Goal: Information Seeking & Learning: Find specific fact

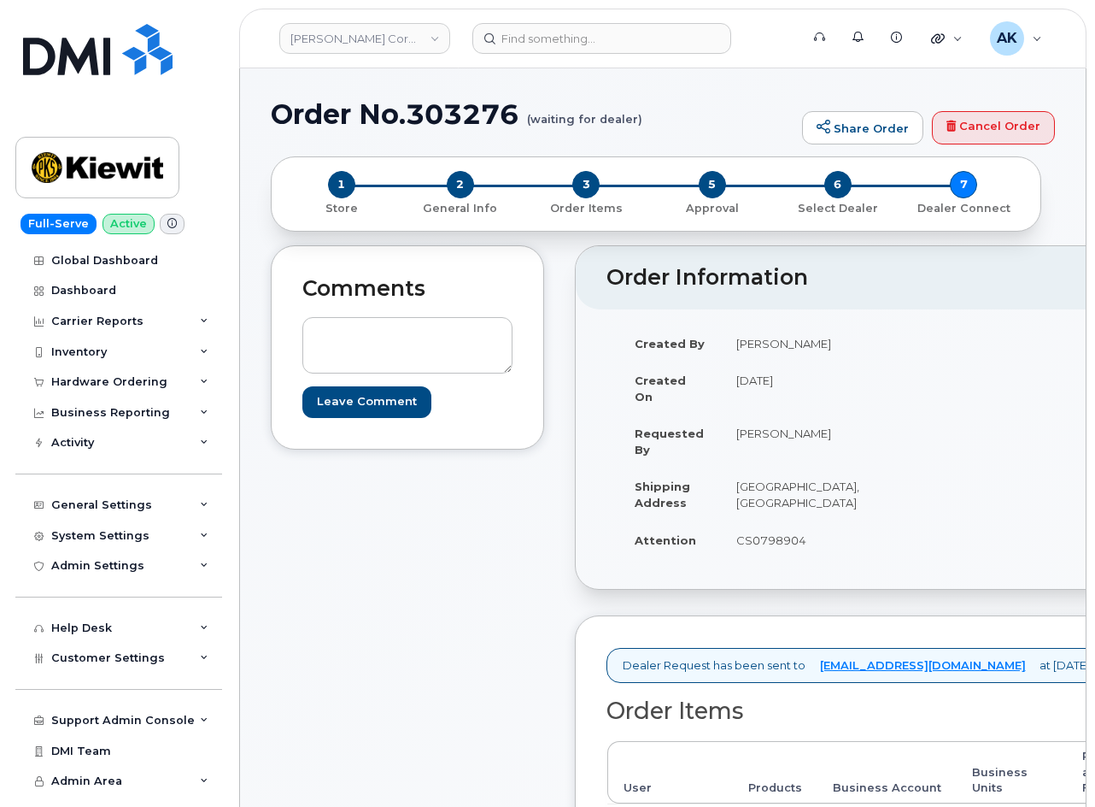
scroll to position [342, 0]
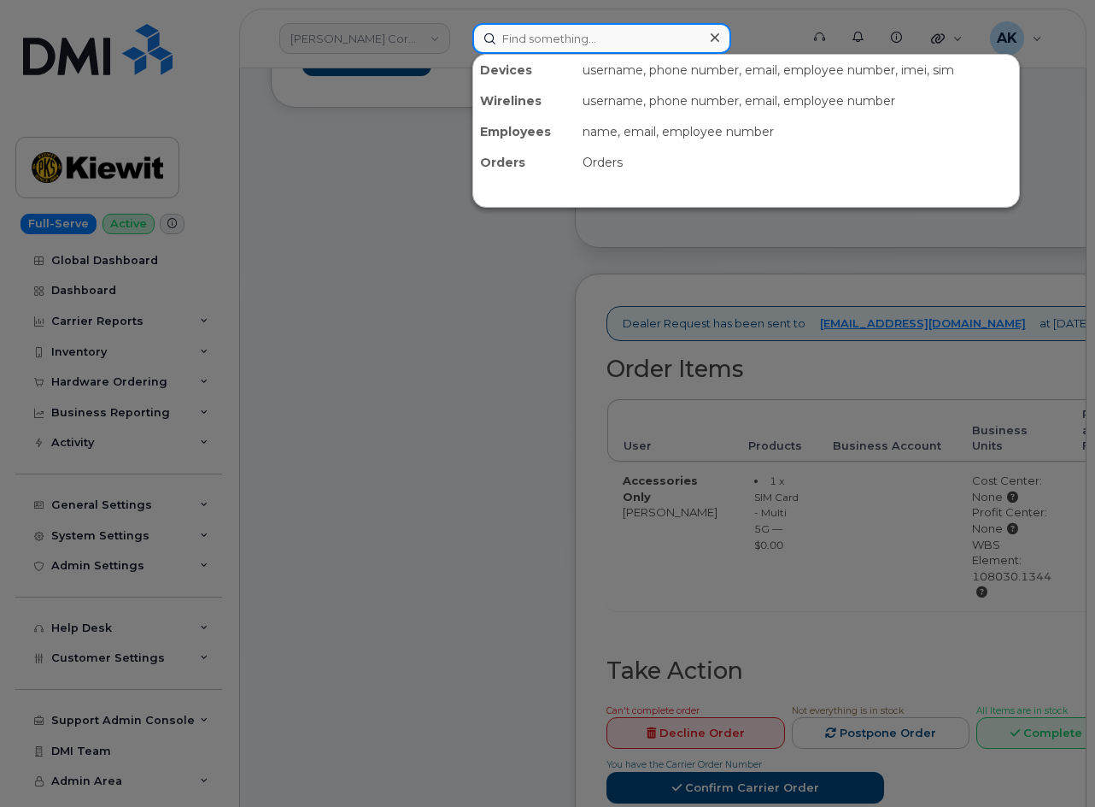
click at [578, 44] on input at bounding box center [601, 38] width 259 height 31
paste input "9737318000"
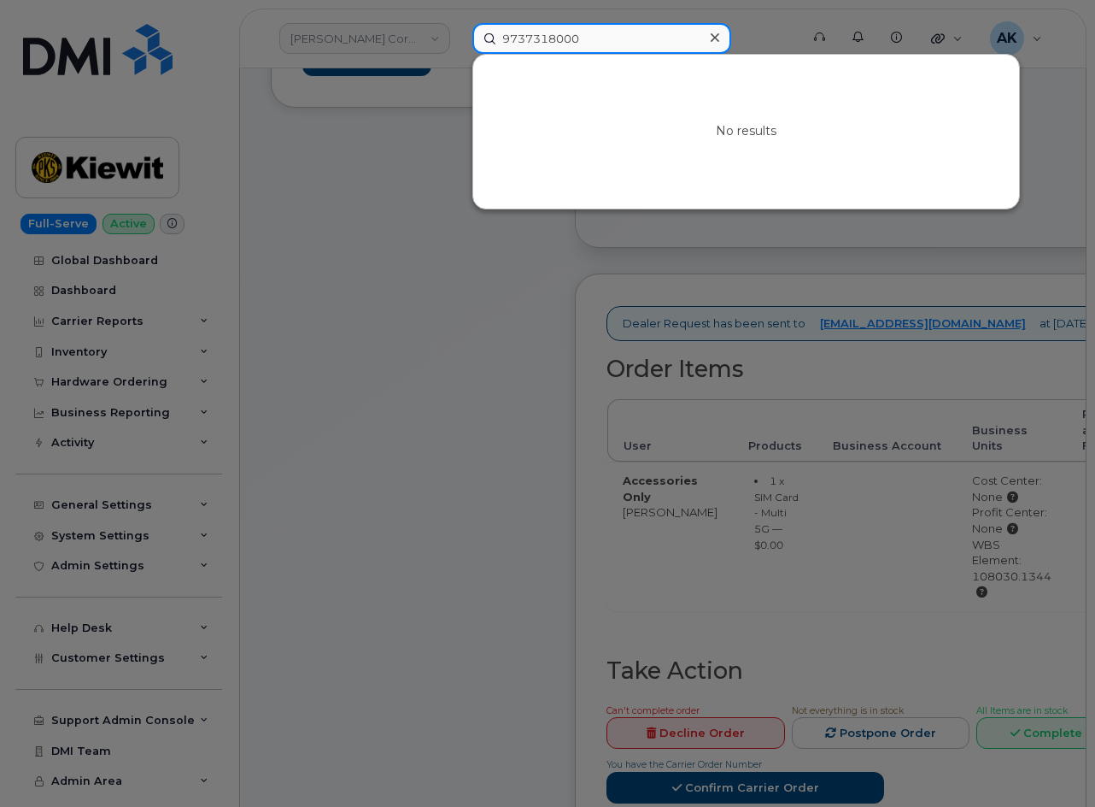
drag, startPoint x: 574, startPoint y: 44, endPoint x: 425, endPoint y: 38, distance: 148.8
click at [459, 36] on div "9737318000 No results" at bounding box center [630, 38] width 343 height 31
paste input "5713142873"
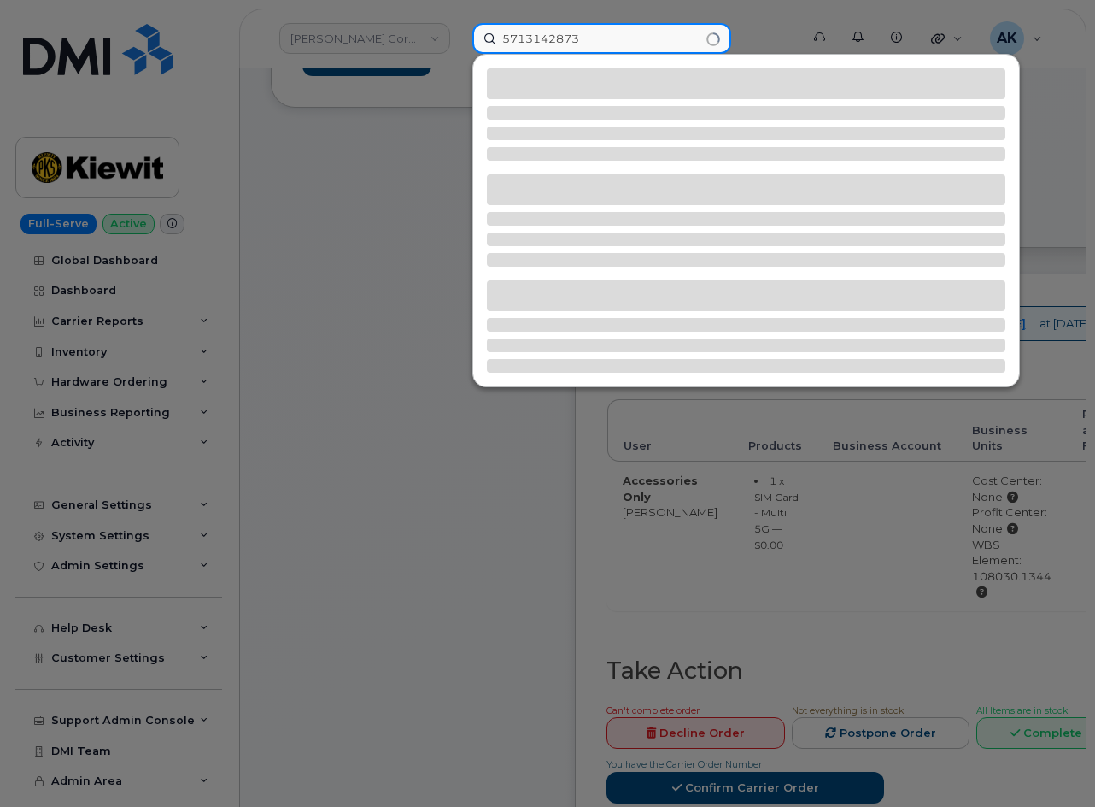
type input "5713142873"
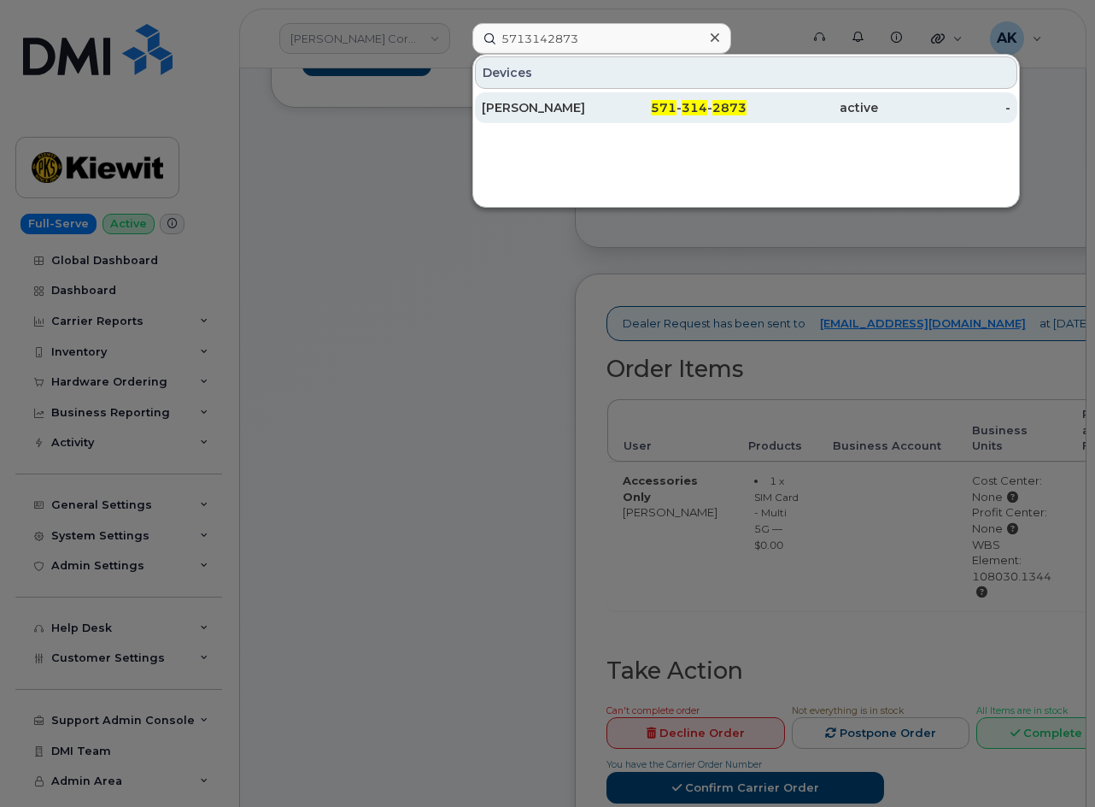
click at [601, 114] on div "[PERSON_NAME]" at bounding box center [548, 107] width 132 height 17
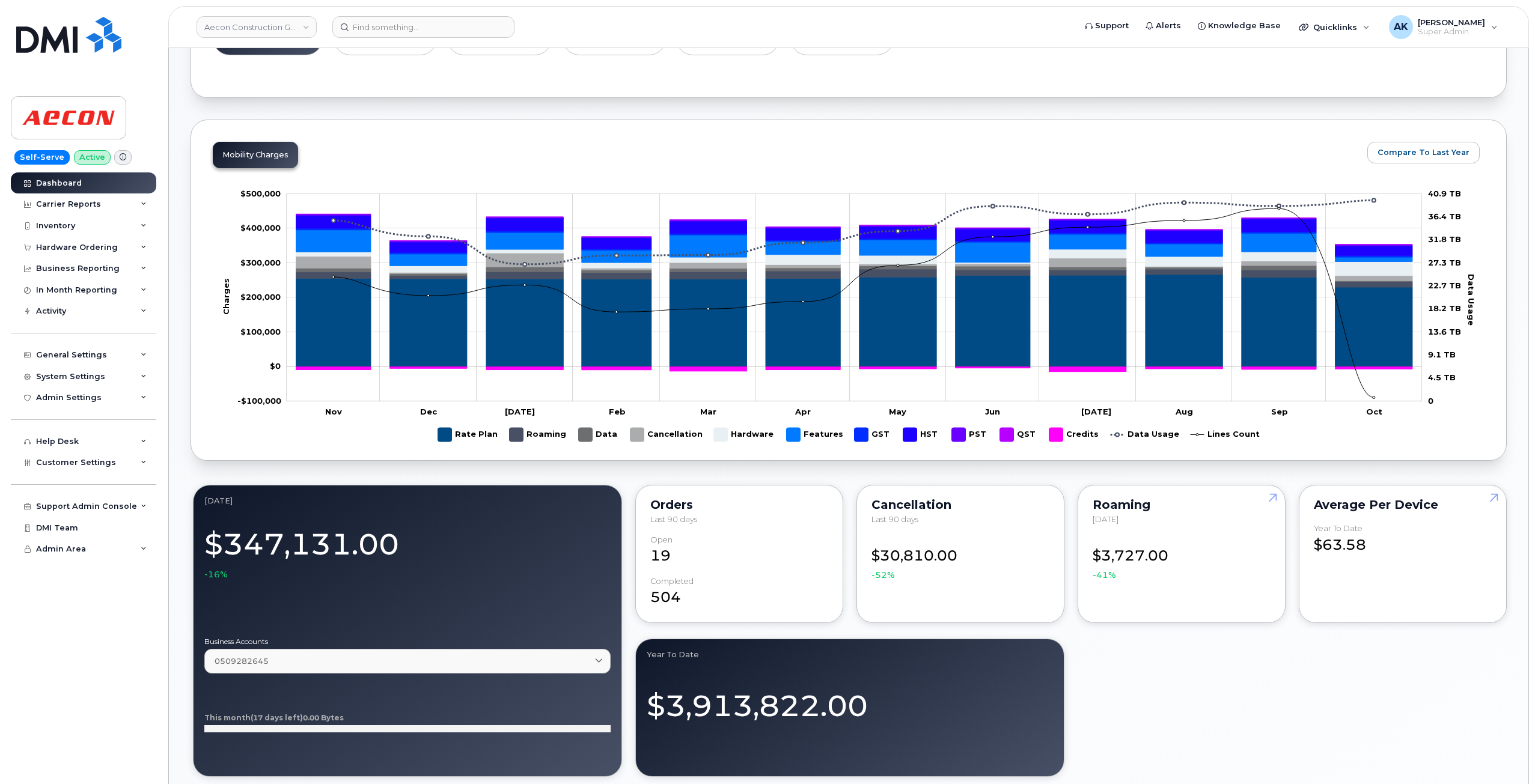
scroll to position [481, 0]
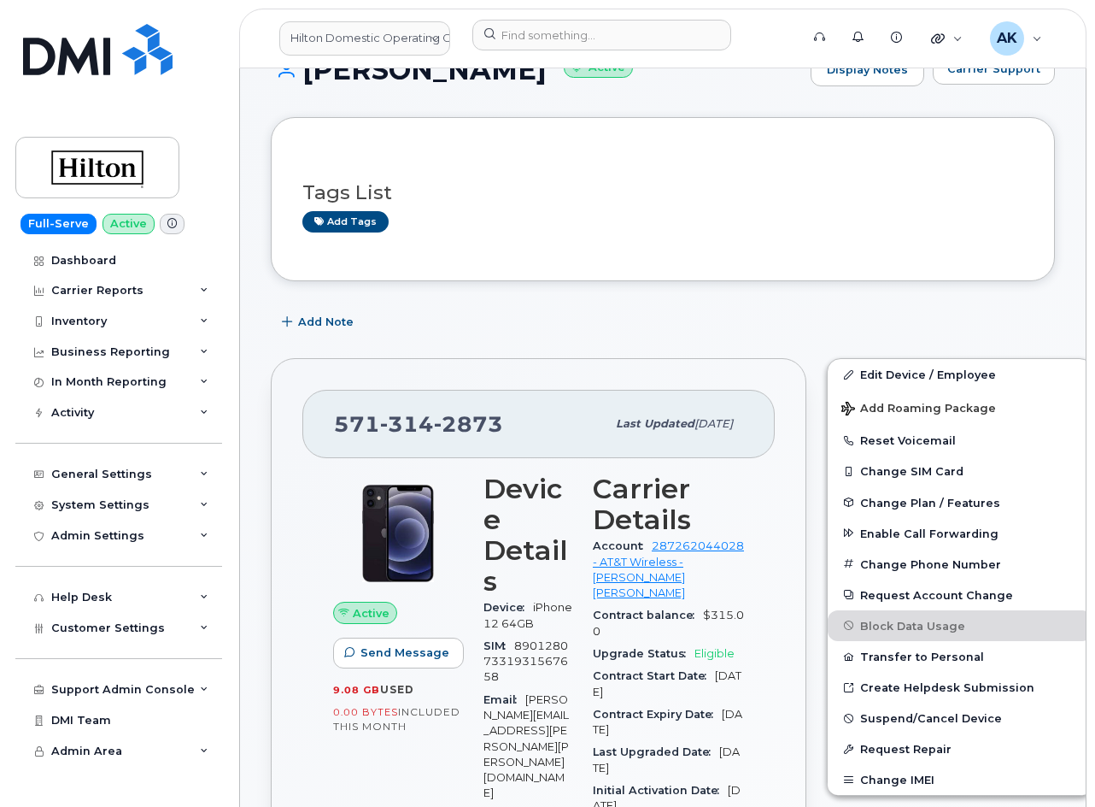
scroll to position [85, 0]
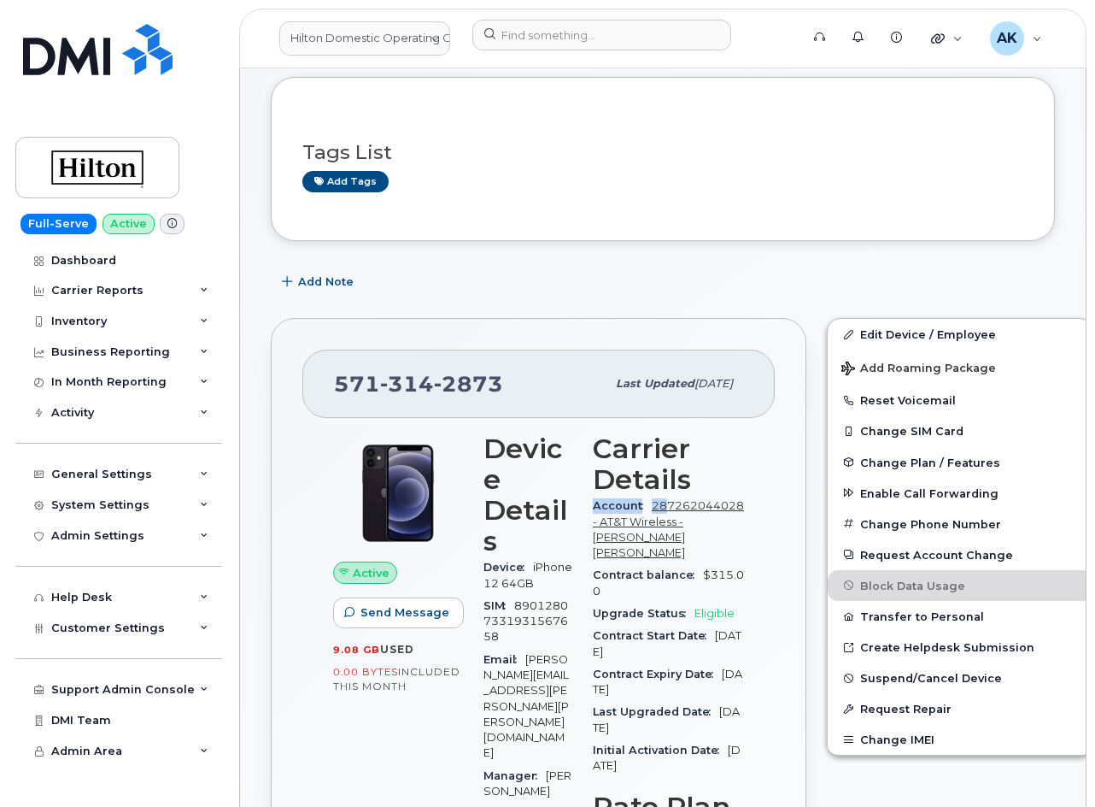
drag, startPoint x: 603, startPoint y: 511, endPoint x: 629, endPoint y: 519, distance: 27.0
drag, startPoint x: 609, startPoint y: 519, endPoint x: 704, endPoint y: 523, distance: 94.9
click at [704, 523] on div "Account 287262044028 - AT&T Wireless - HILTON MCLEAN" at bounding box center [668, 529] width 151 height 69
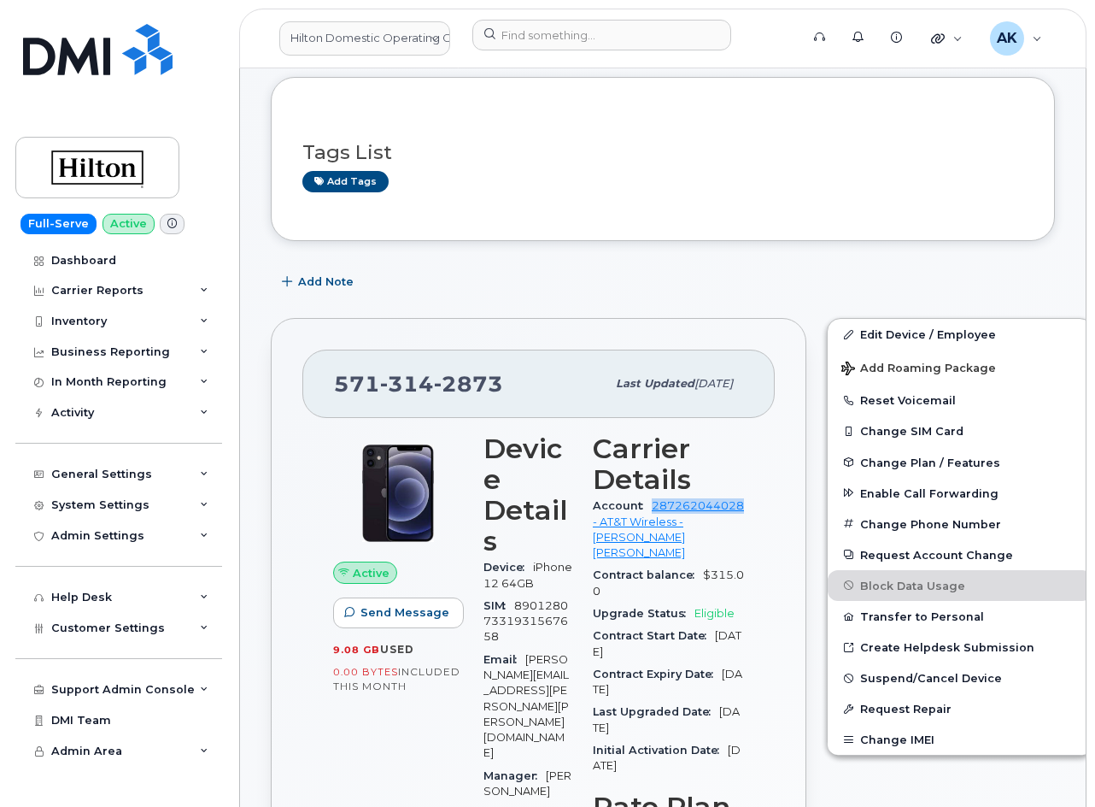
copy link "287262044028"
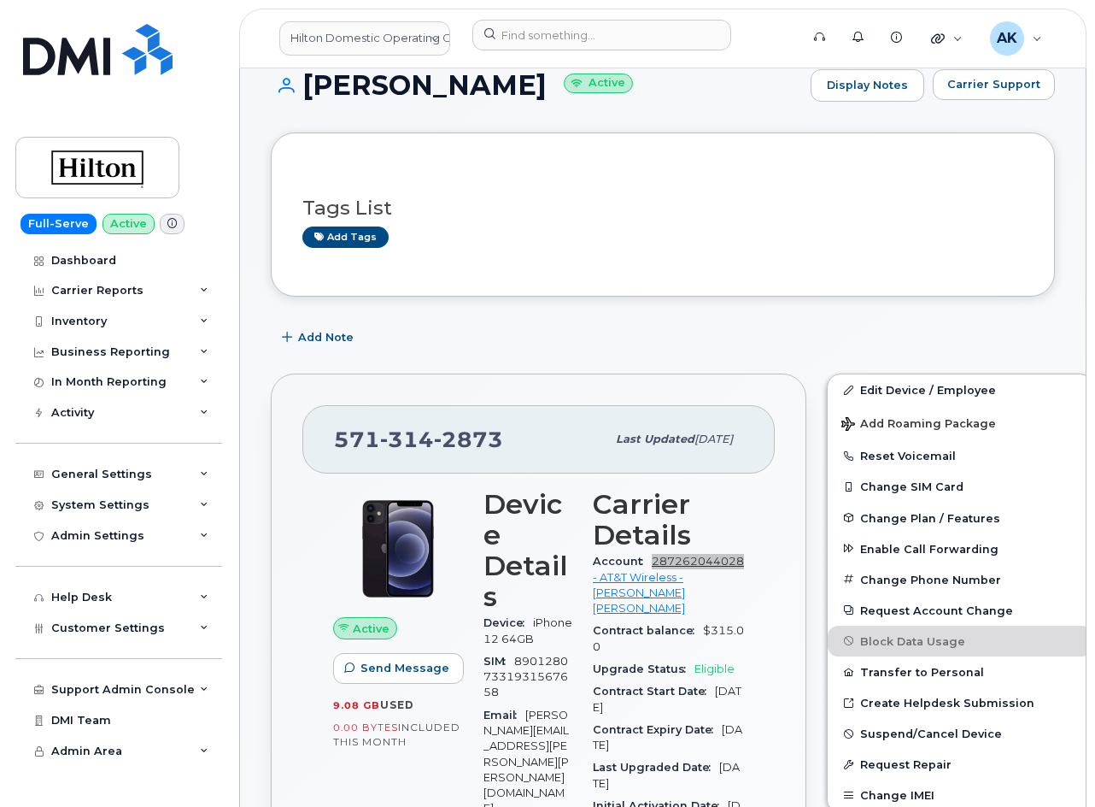
scroll to position [0, 0]
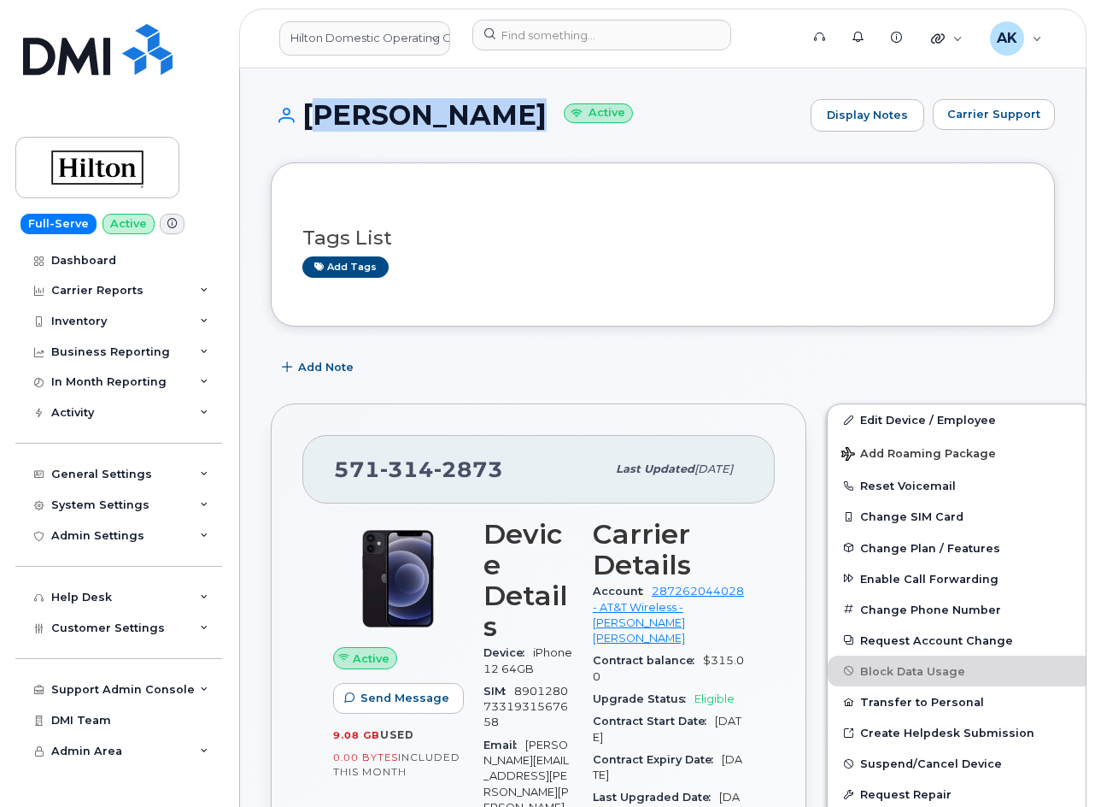
drag, startPoint x: 515, startPoint y: 120, endPoint x: 306, endPoint y: 131, distance: 209.6
click at [306, 130] on h1 "VICTOR REYES Active" at bounding box center [536, 115] width 531 height 30
copy h1 "[PERSON_NAME]"
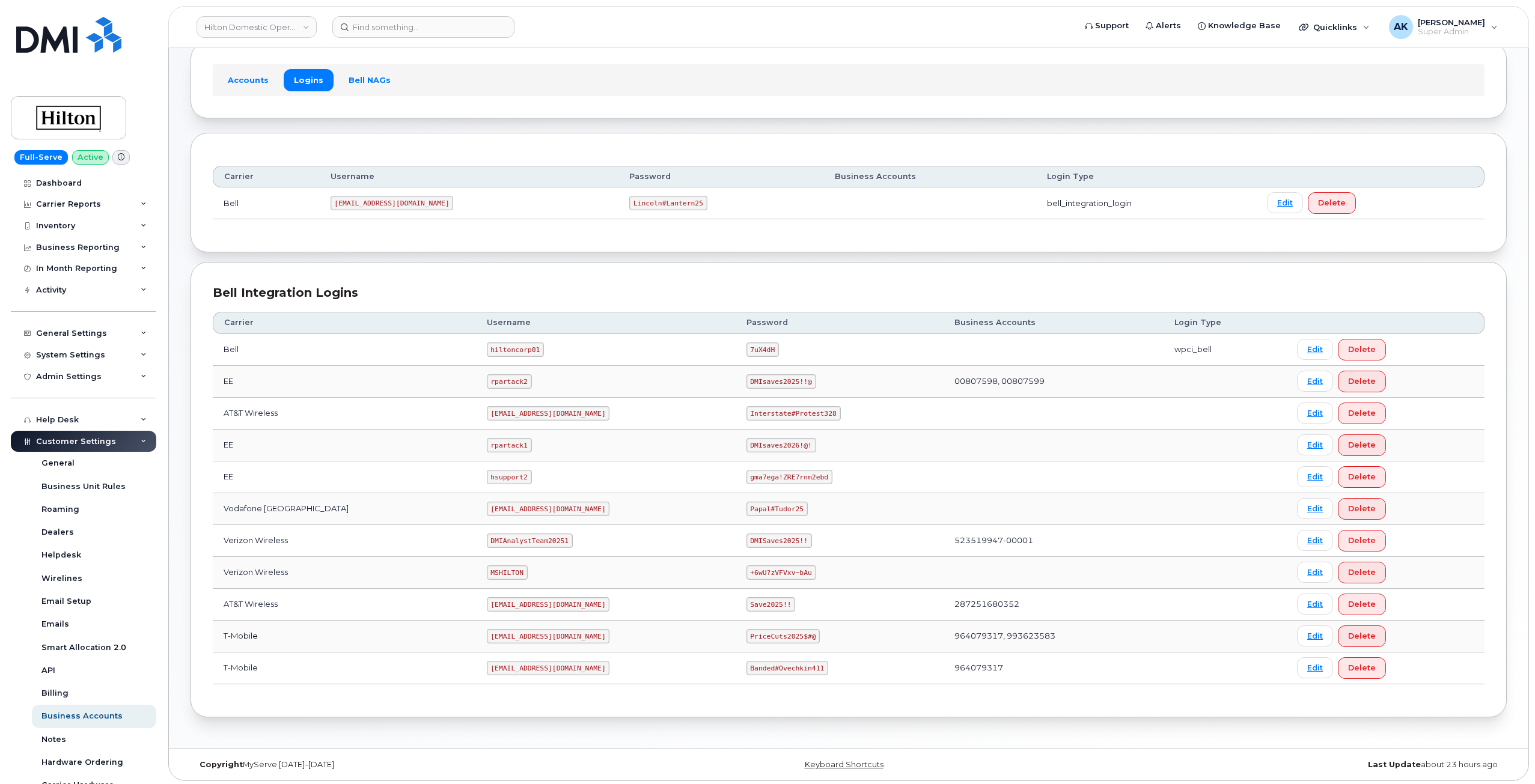
scroll to position [73, 0]
drag, startPoint x: 536, startPoint y: 409, endPoint x: 450, endPoint y: 410, distance: 86.0
click at [450, 410] on tr "AT&T Wireless ms-hilton@dminc.com Interstate#Protest328 Edit Delete" at bounding box center [848, 410] width 1272 height 32
copy tr "ms-hilton@dminc.com"
drag, startPoint x: 814, startPoint y: 411, endPoint x: 726, endPoint y: 408, distance: 88.1
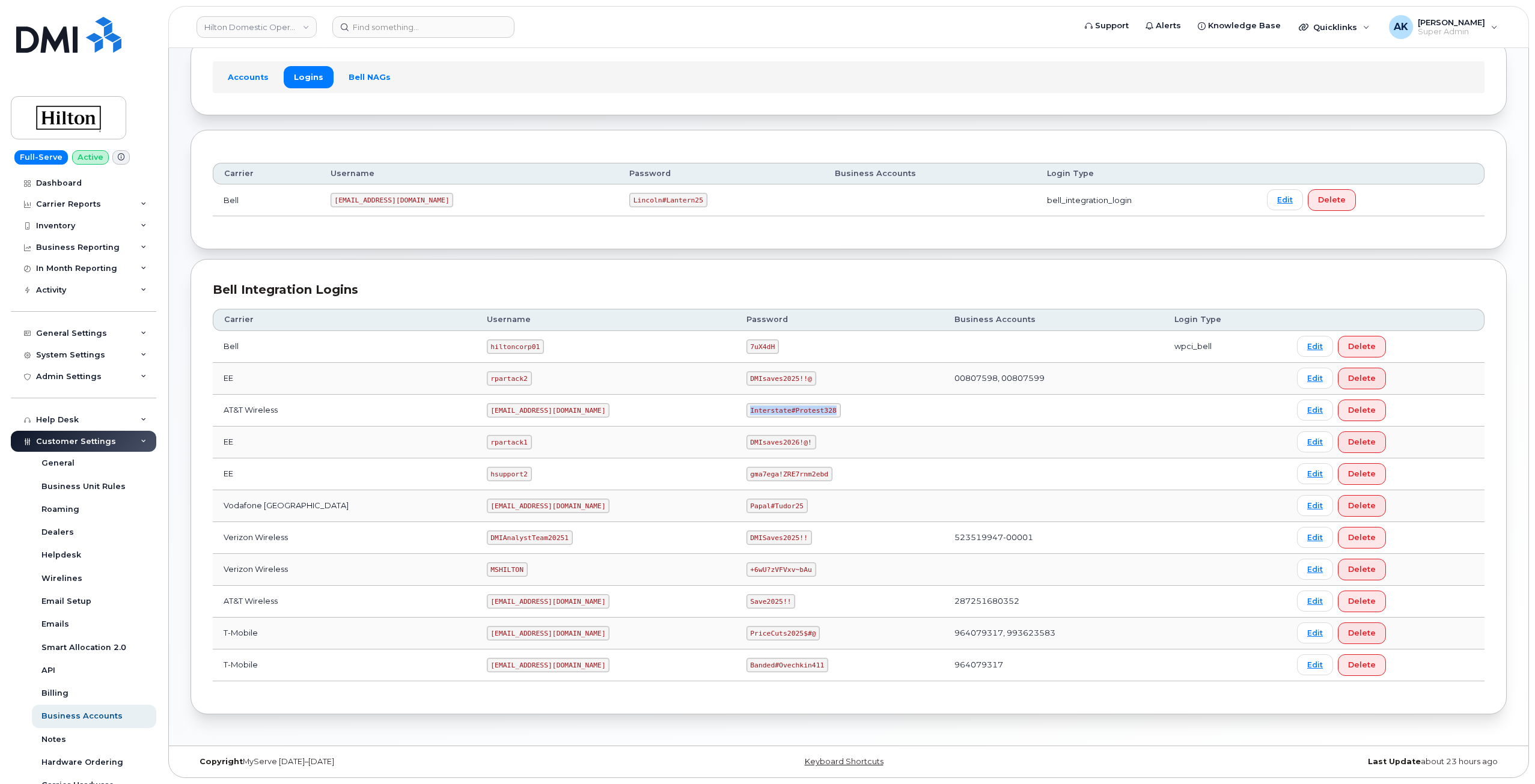
click at [736, 408] on td "Interstate#Protest328" at bounding box center [840, 410] width 208 height 32
copy code "Interstate#Protest328"
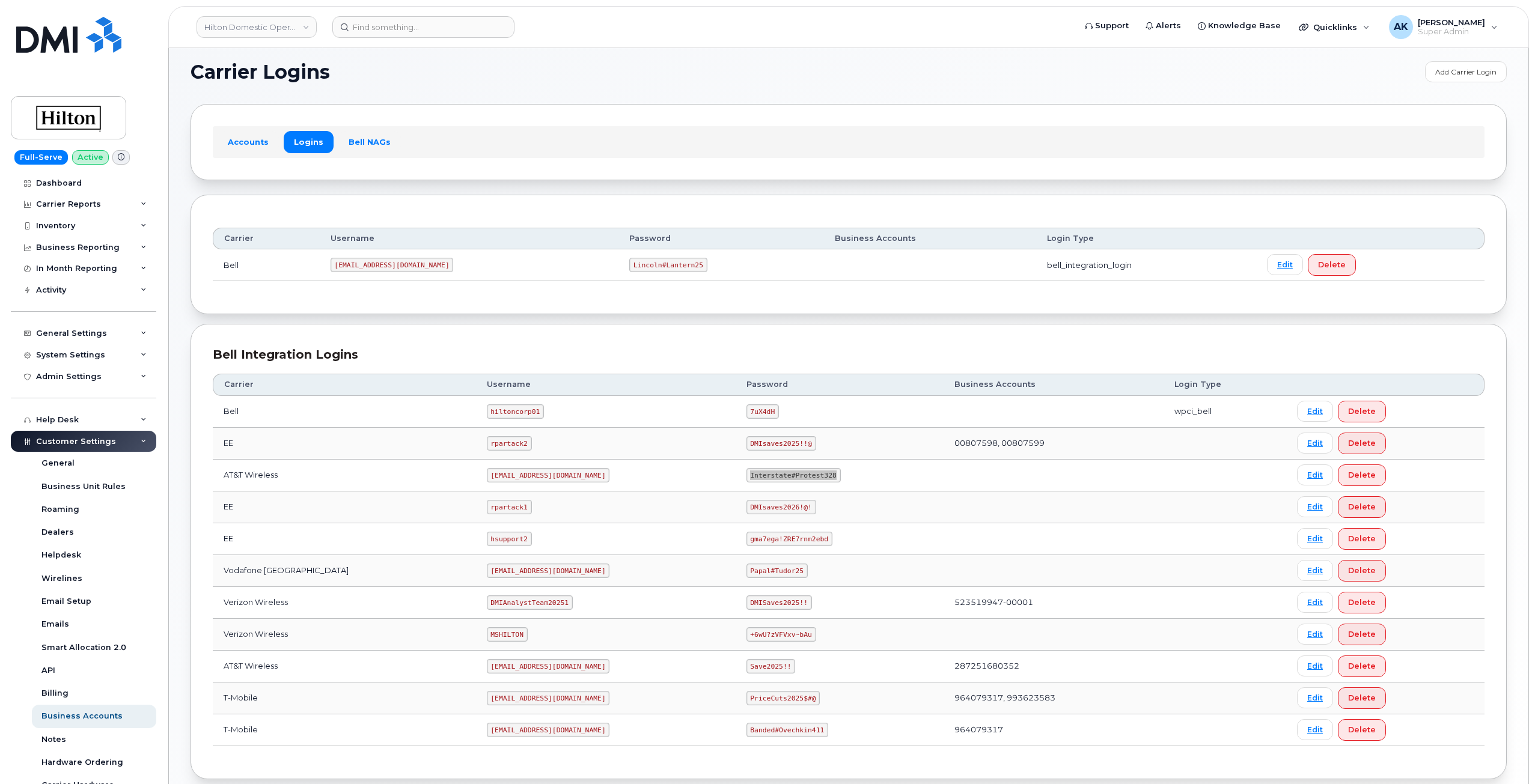
scroll to position [0, 0]
